Goal: Task Accomplishment & Management: Use online tool/utility

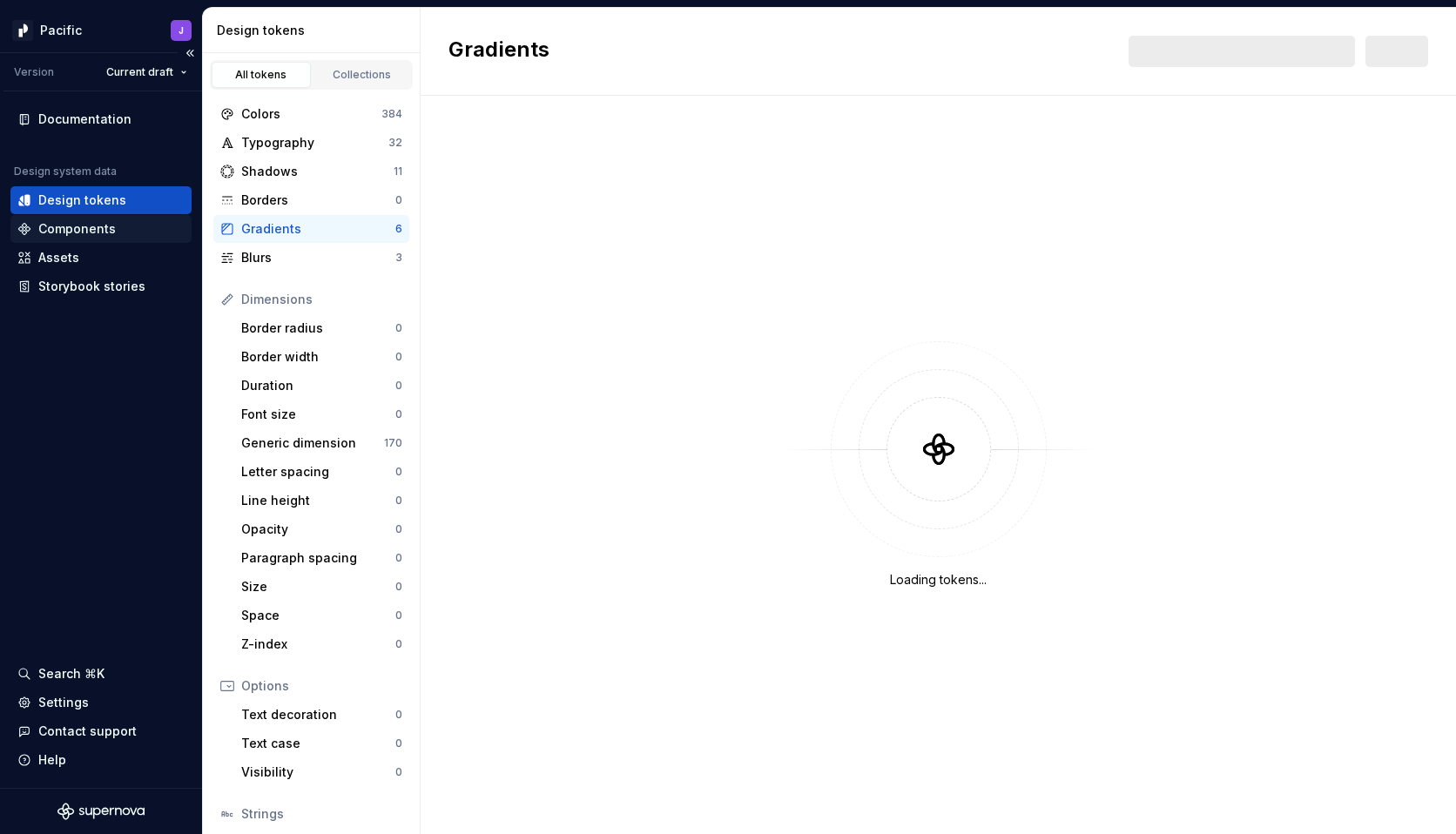
click at [95, 228] on div "Components" at bounding box center [77, 229] width 78 height 18
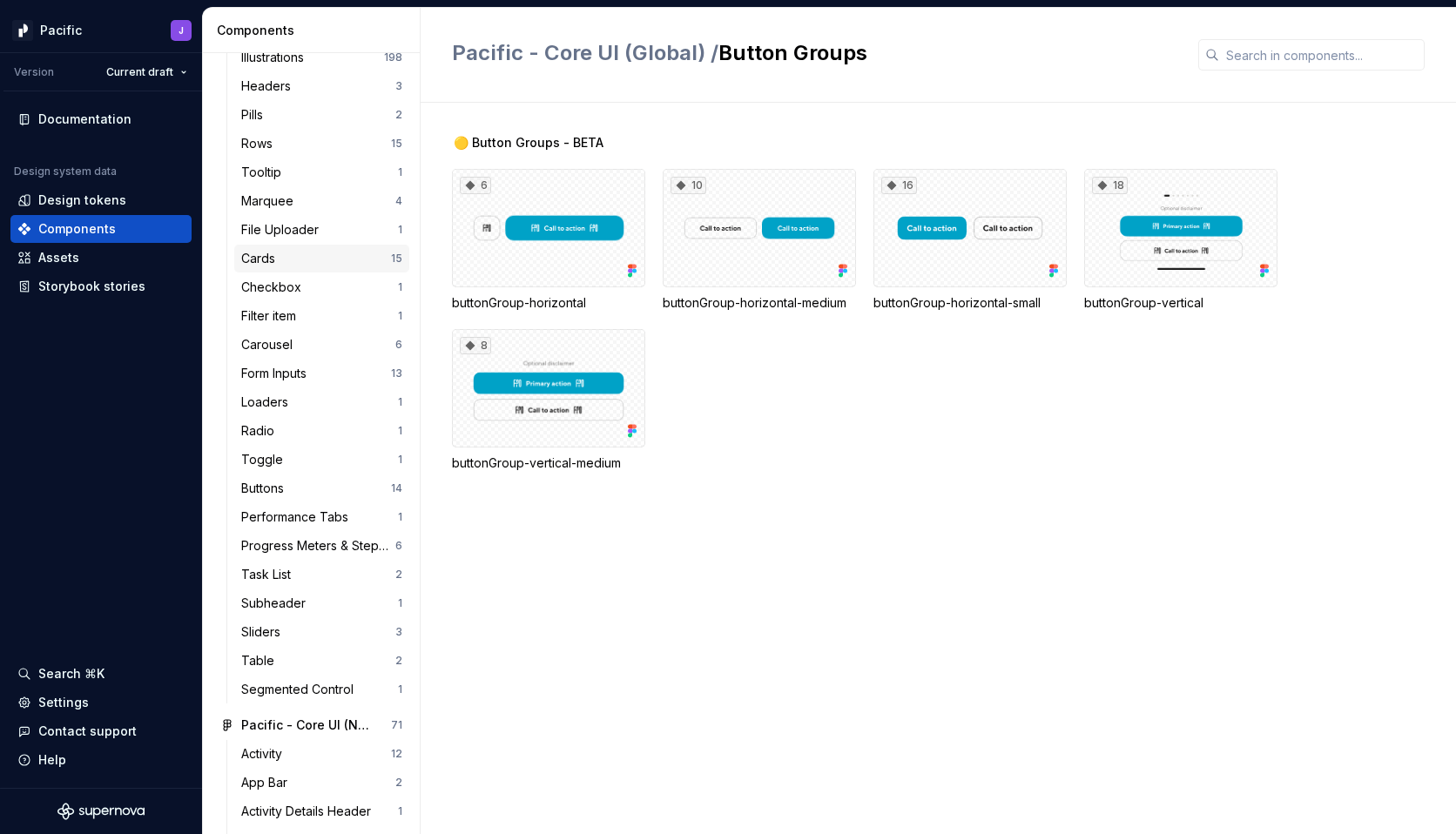
scroll to position [510, 0]
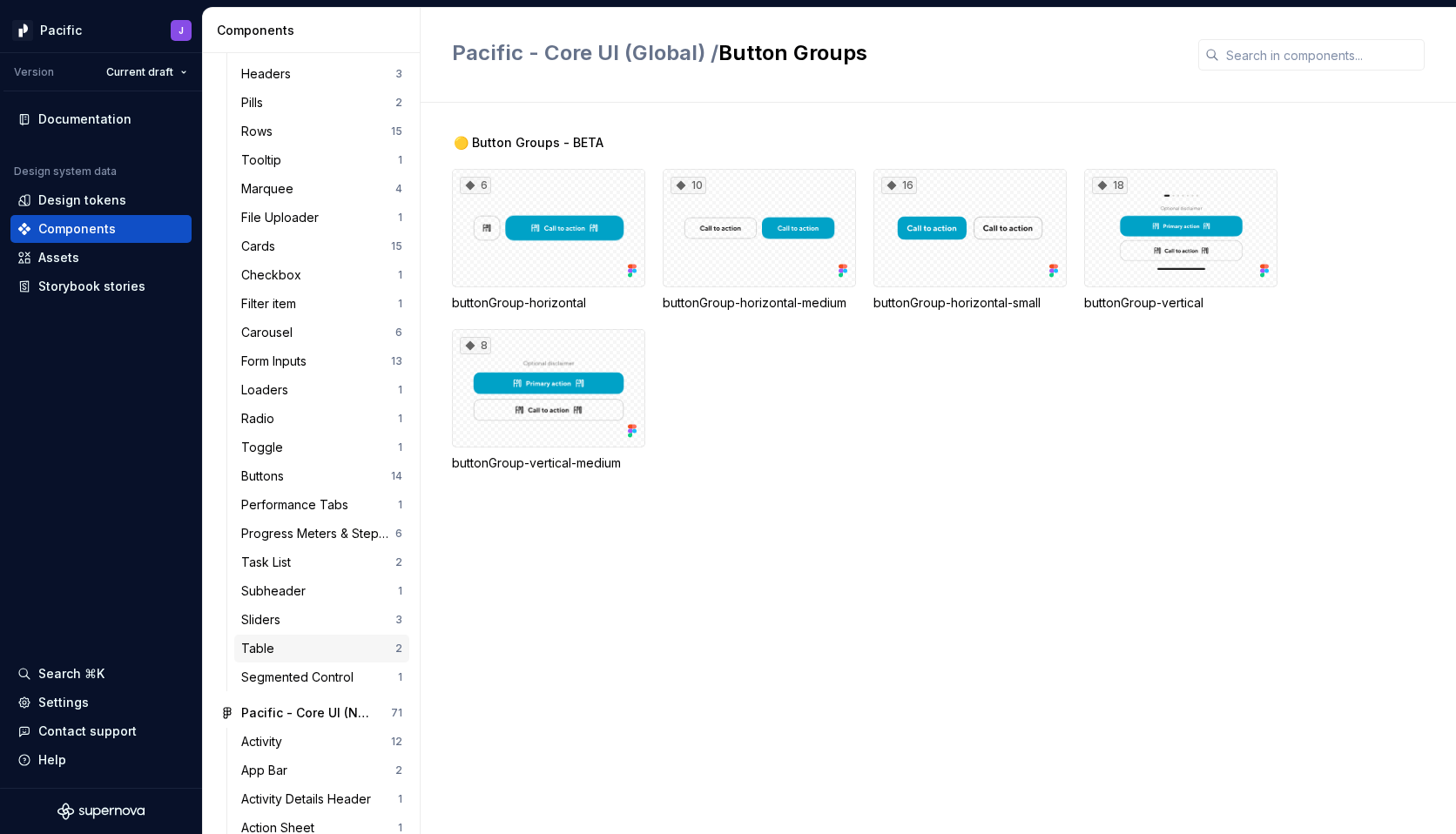
click at [283, 654] on div "Table" at bounding box center [318, 649] width 154 height 18
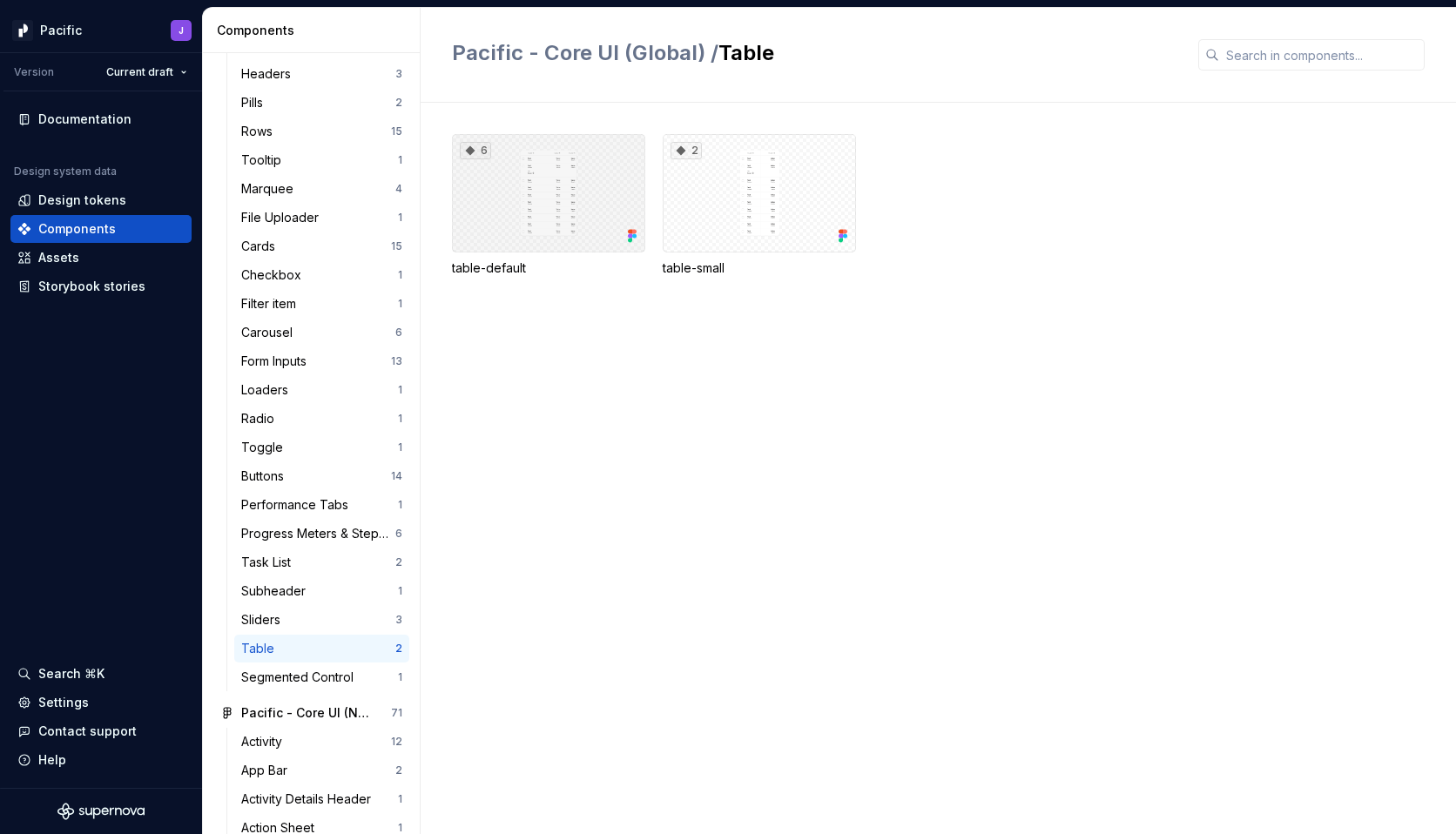
click at [563, 215] on div "6" at bounding box center [548, 193] width 193 height 119
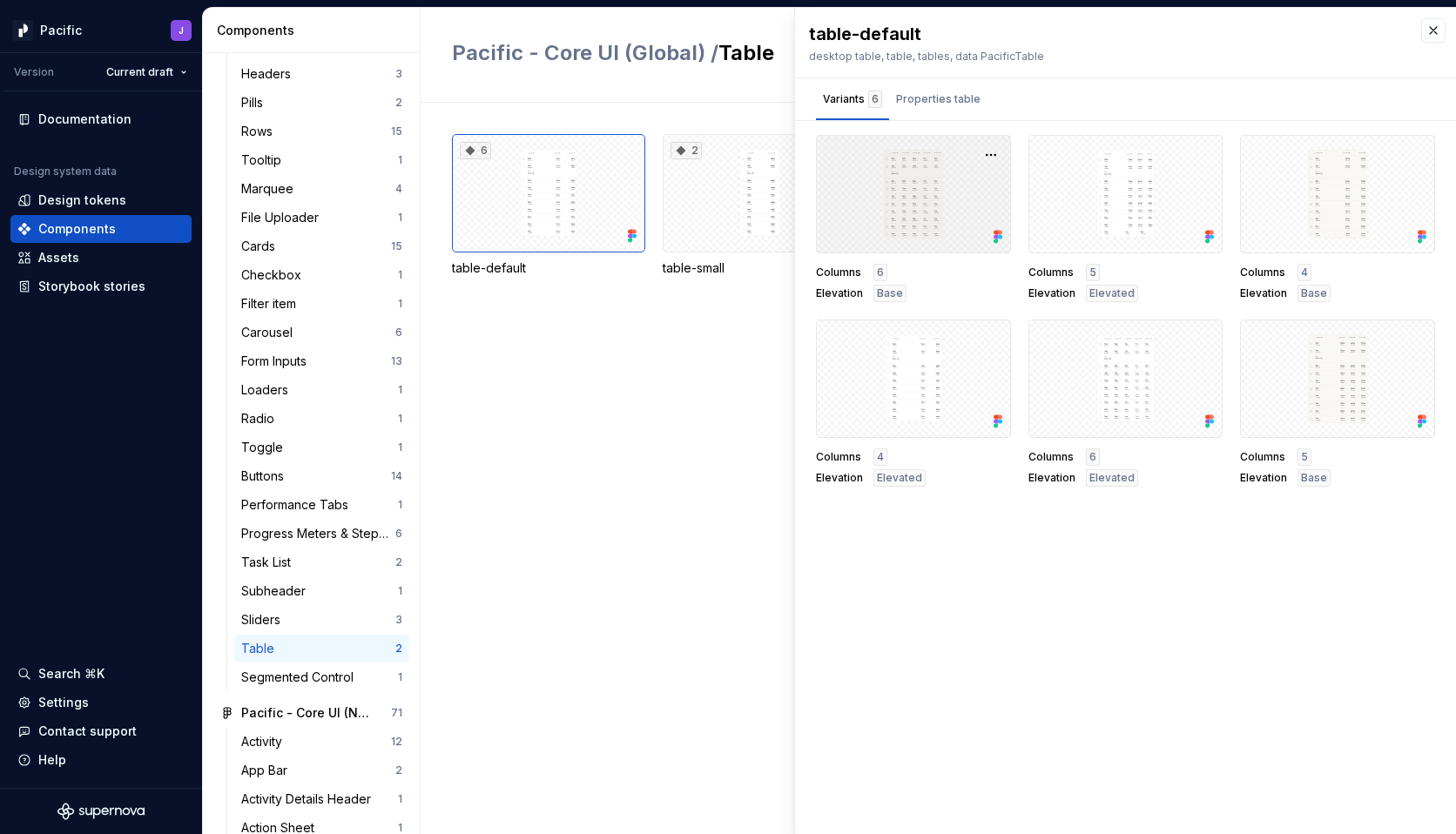
click at [949, 200] on div at bounding box center [913, 194] width 195 height 119
click at [914, 187] on div at bounding box center [913, 194] width 195 height 119
click at [994, 153] on button "button" at bounding box center [991, 155] width 25 height 25
click at [972, 194] on div "Open in [GEOGRAPHIC_DATA]" at bounding box center [935, 206] width 113 height 52
